Goal: Task Accomplishment & Management: Manage account settings

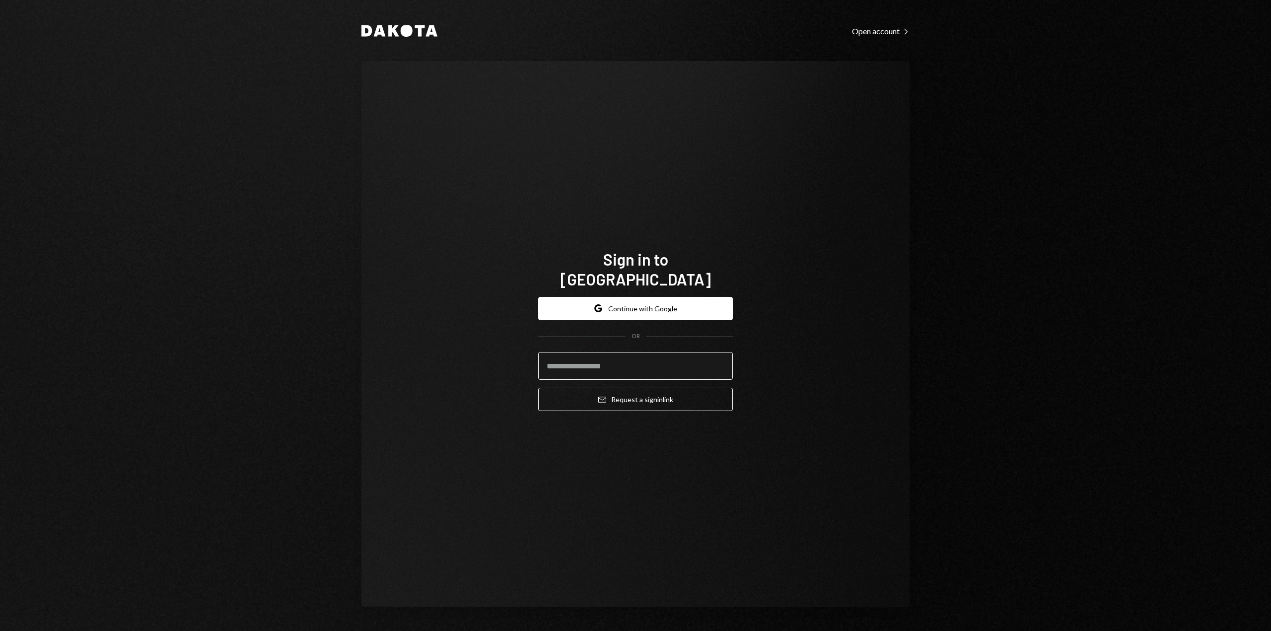
click at [595, 358] on input "email" at bounding box center [635, 366] width 195 height 28
type input "**********"
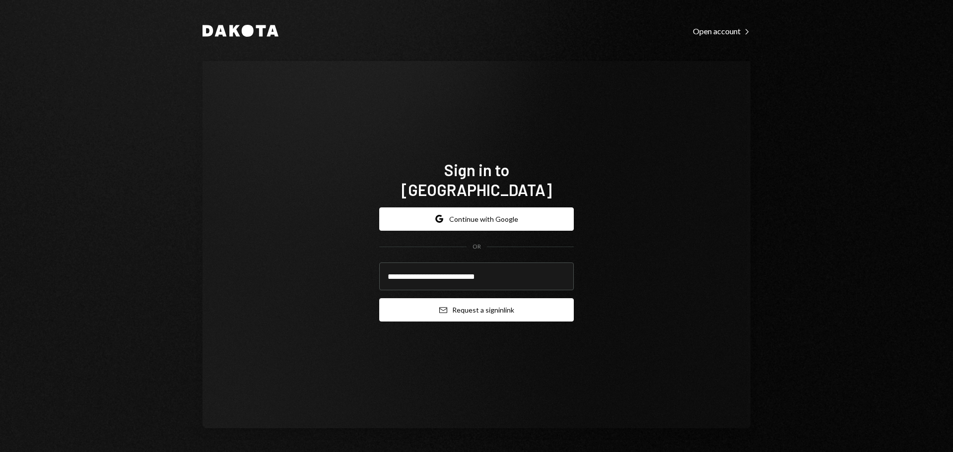
click at [527, 299] on button "Email Request a sign in link" at bounding box center [476, 309] width 195 height 23
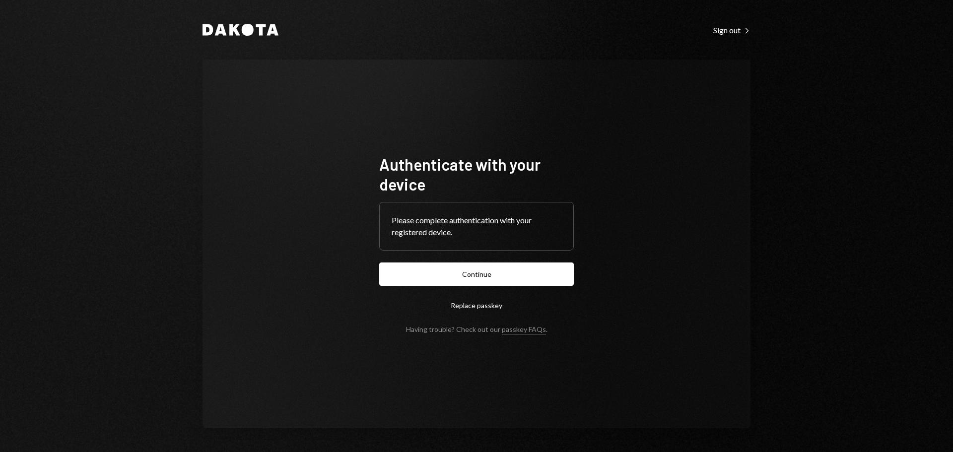
click at [485, 289] on form "Authenticate with your device Please complete authentication with your register…" at bounding box center [476, 243] width 195 height 179
click at [469, 278] on button "Continue" at bounding box center [476, 274] width 195 height 23
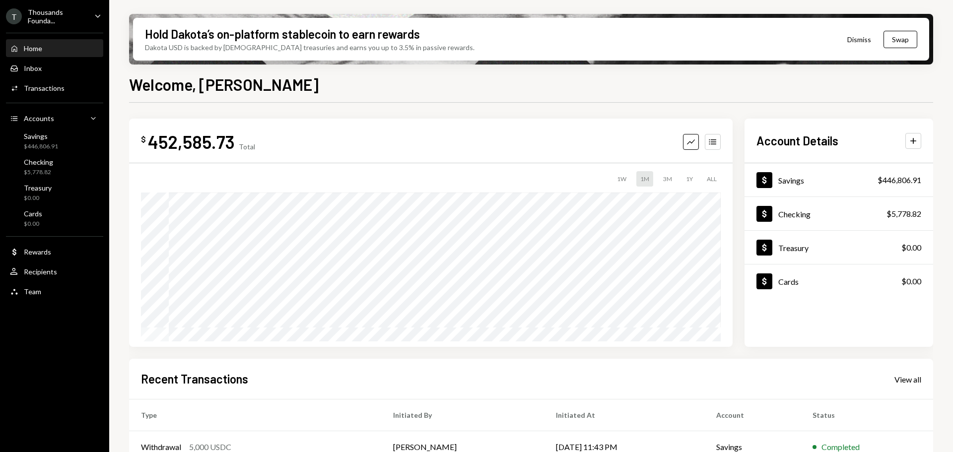
click at [97, 17] on icon "Caret Down" at bounding box center [97, 15] width 11 height 11
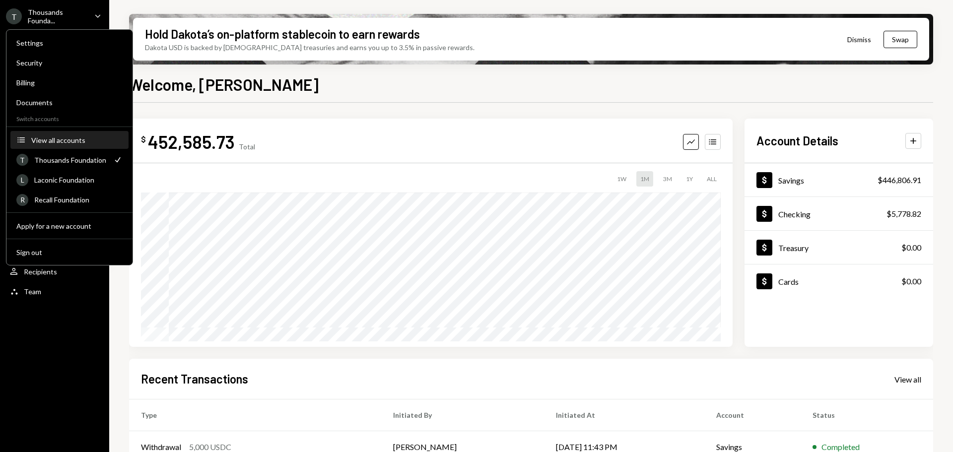
click at [47, 133] on button "Accounts View all accounts" at bounding box center [69, 141] width 118 height 18
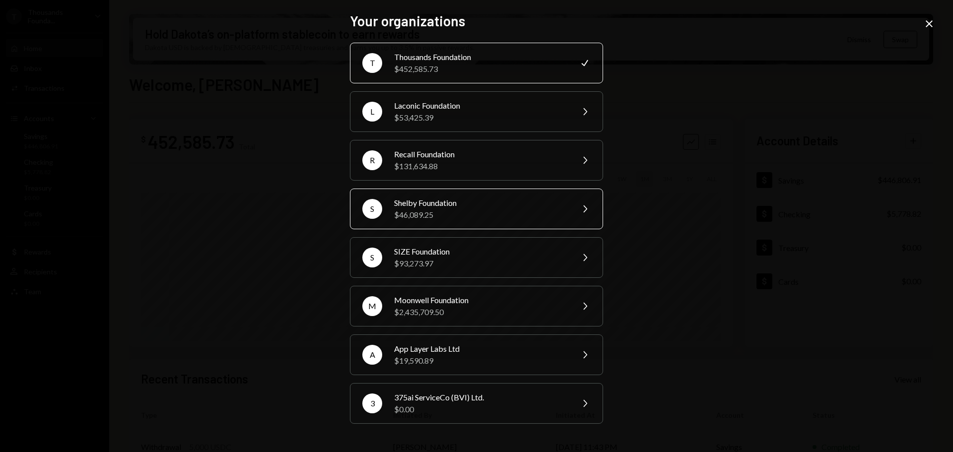
click at [442, 215] on div "$46,089.25" at bounding box center [480, 215] width 173 height 12
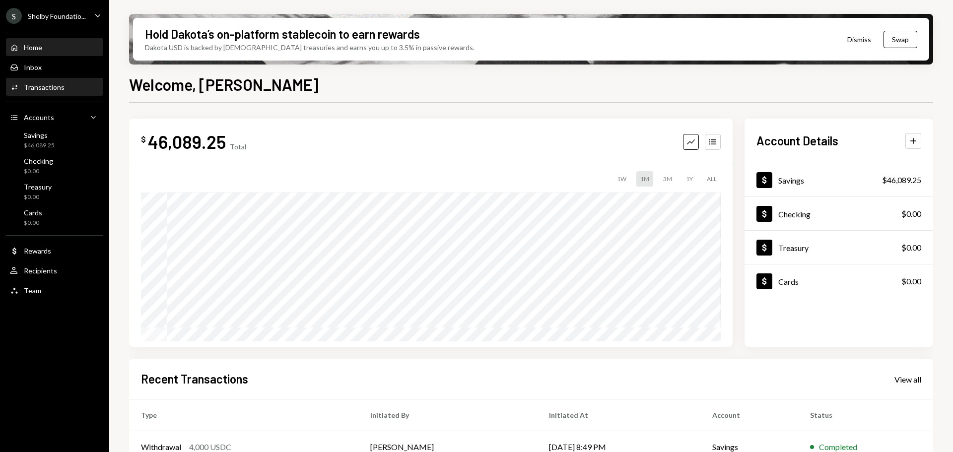
click at [48, 81] on div "Activities Transactions" at bounding box center [54, 87] width 89 height 17
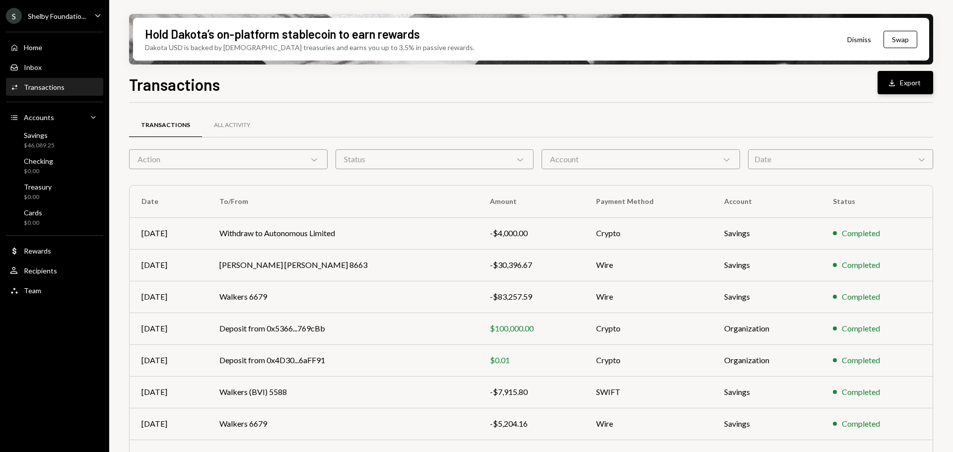
click at [910, 76] on button "Download Export" at bounding box center [906, 82] width 56 height 23
click at [52, 142] on div "$46,089.25" at bounding box center [39, 146] width 31 height 8
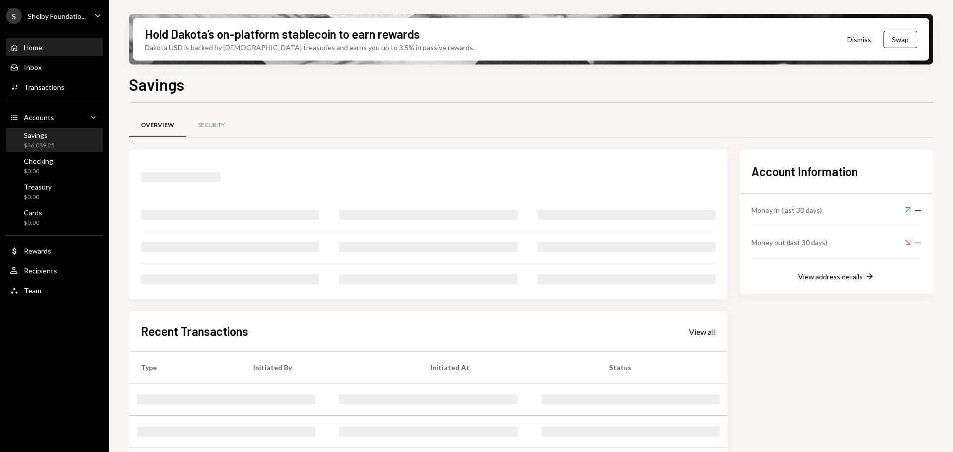
click at [36, 52] on div "Home Home" at bounding box center [26, 47] width 32 height 9
